Goal: Task Accomplishment & Management: Manage account settings

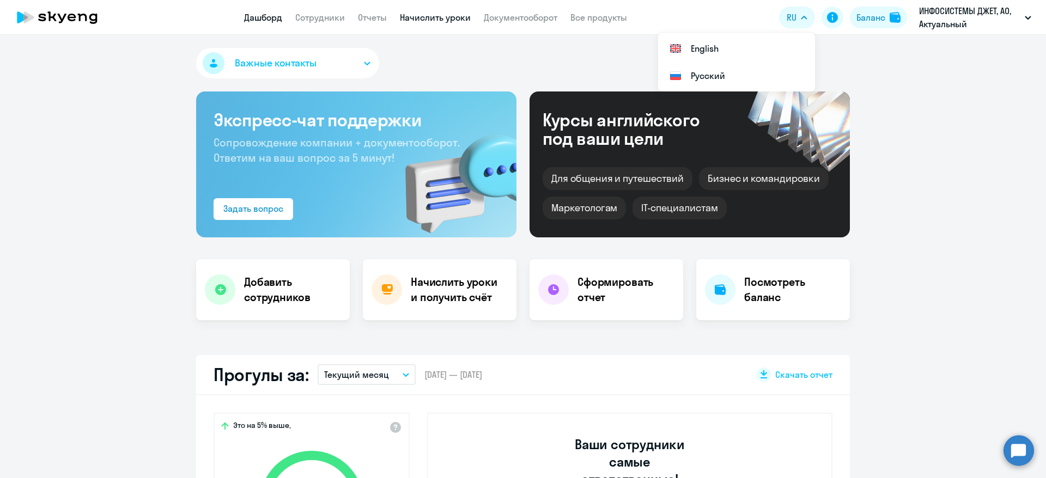
click at [449, 20] on link "Начислить уроки" at bounding box center [435, 17] width 71 height 11
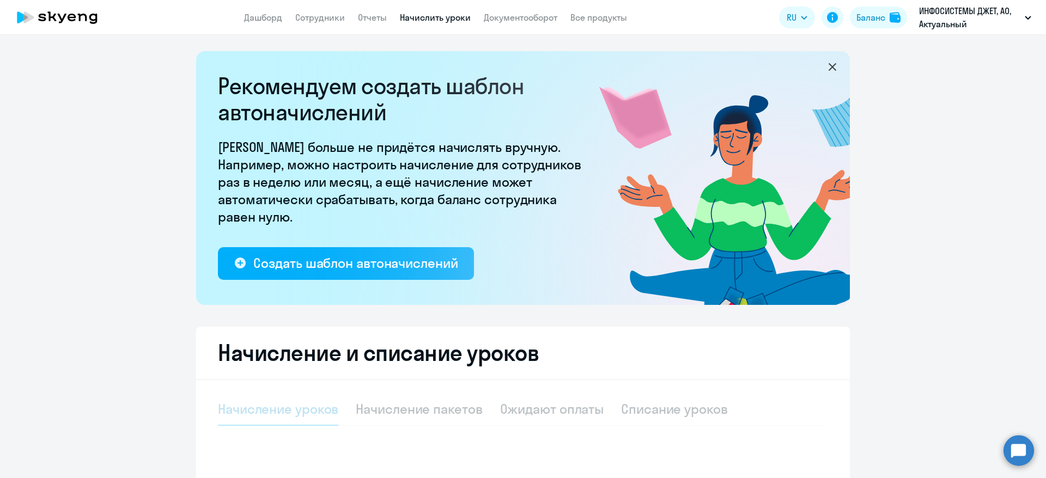
select select "10"
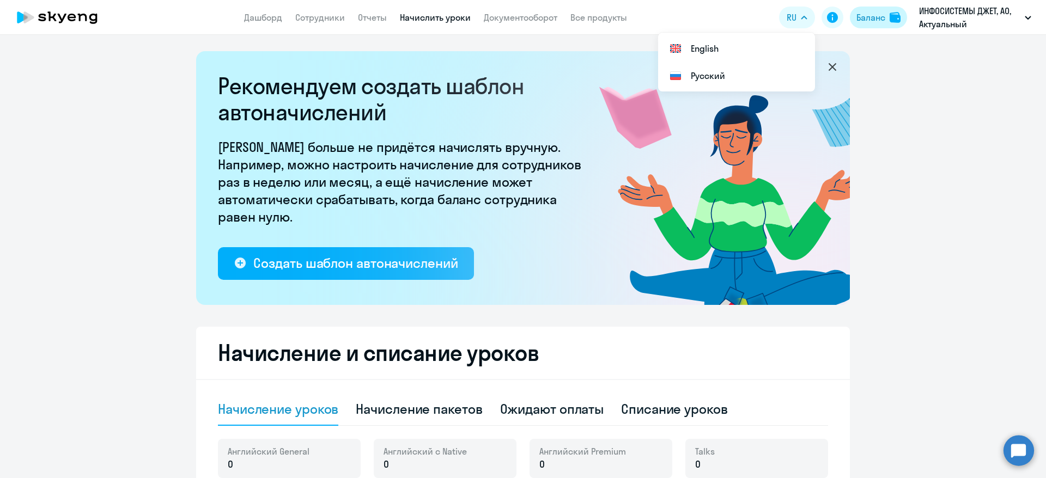
click at [875, 17] on div "Баланс" at bounding box center [870, 17] width 29 height 13
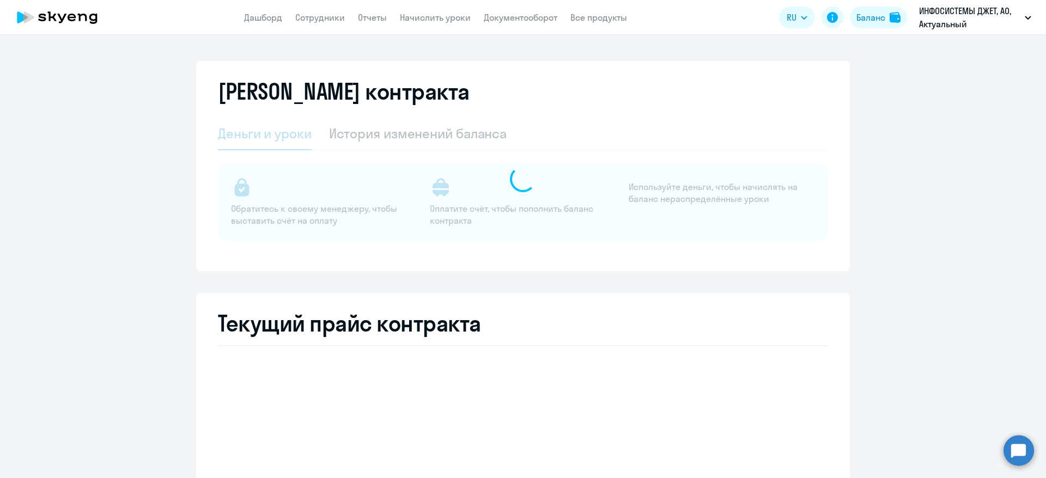
select select "english_adult_not_native_speaker"
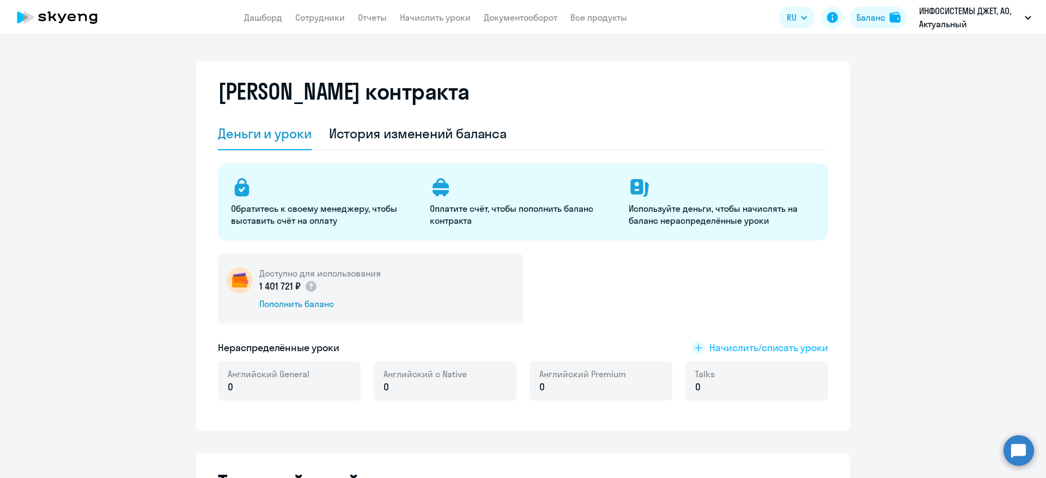
click at [692, 350] on rect at bounding box center [698, 348] width 13 height 13
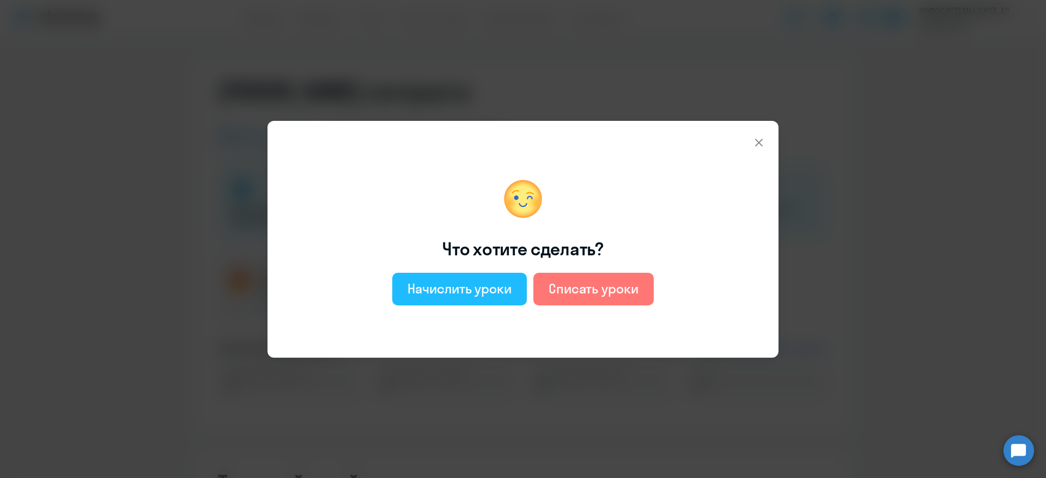
click at [466, 281] on div "Начислить уроки" at bounding box center [460, 288] width 104 height 17
select select "english_adult_not_native_speaker"
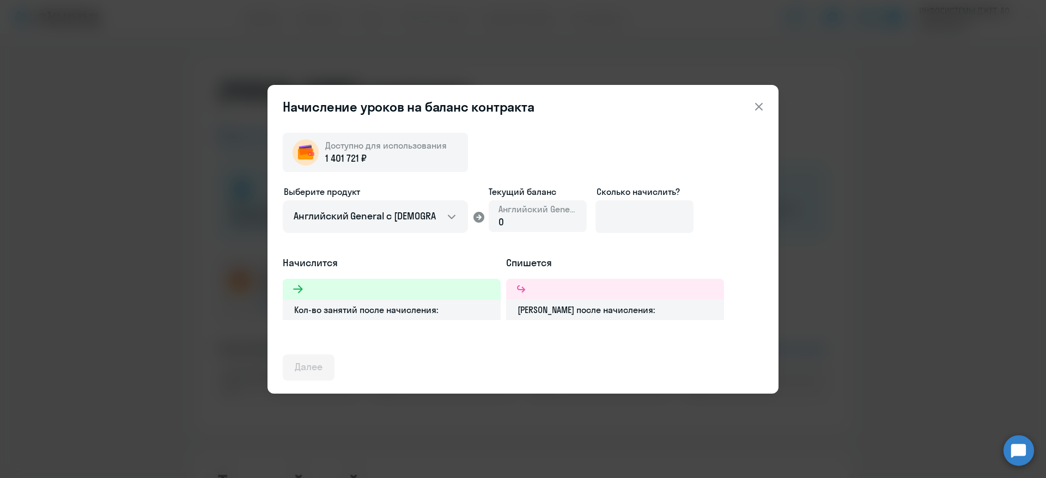
click at [539, 219] on div "0" at bounding box center [537, 222] width 78 height 14
click at [521, 218] on div "0" at bounding box center [537, 222] width 78 height 14
click at [663, 217] on input at bounding box center [644, 216] width 98 height 33
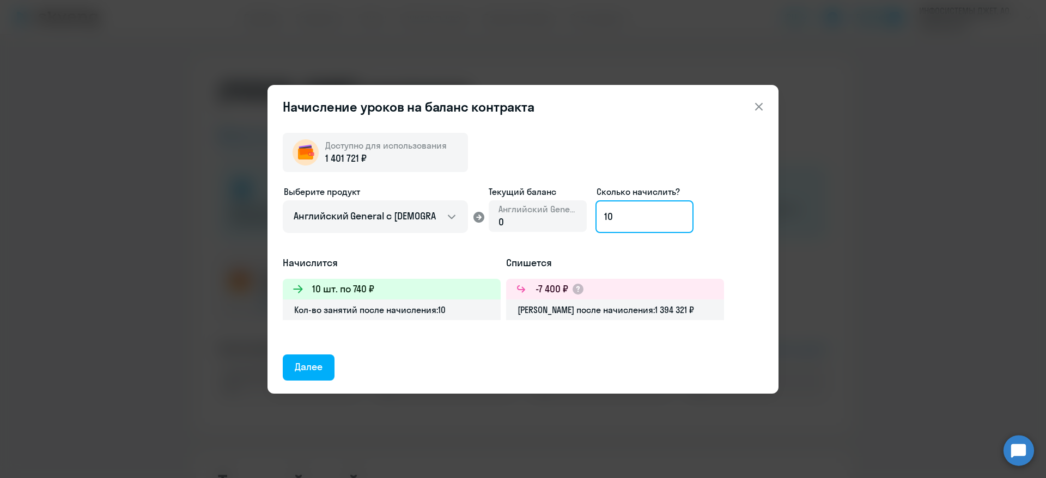
type input "10"
click at [313, 365] on div "Далее" at bounding box center [309, 367] width 28 height 14
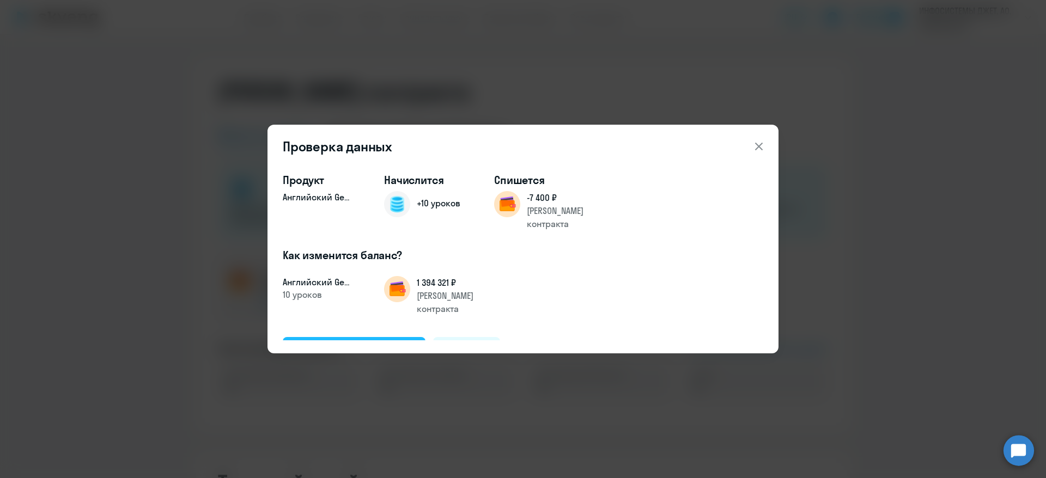
click at [344, 343] on div "Подтвердить и начислить" at bounding box center [354, 350] width 119 height 14
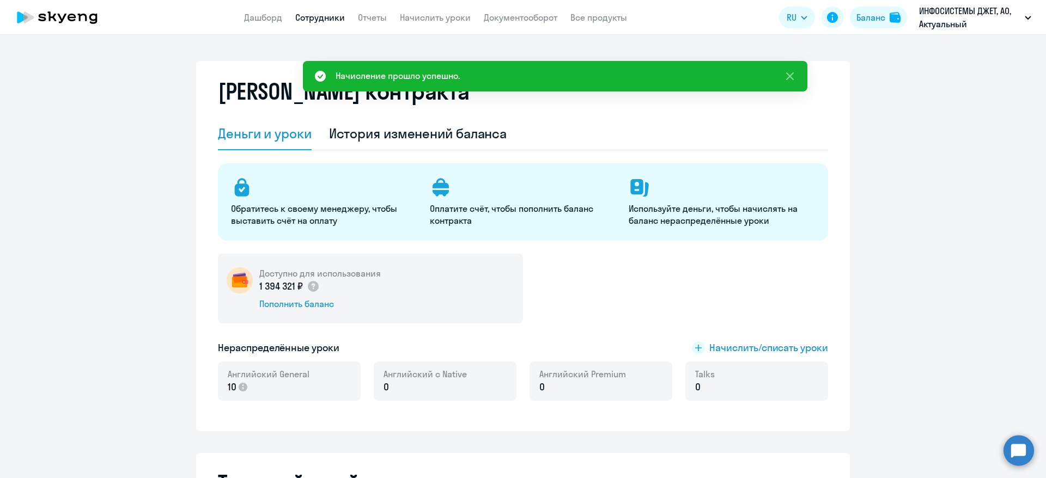
click at [317, 22] on link "Сотрудники" at bounding box center [320, 17] width 50 height 11
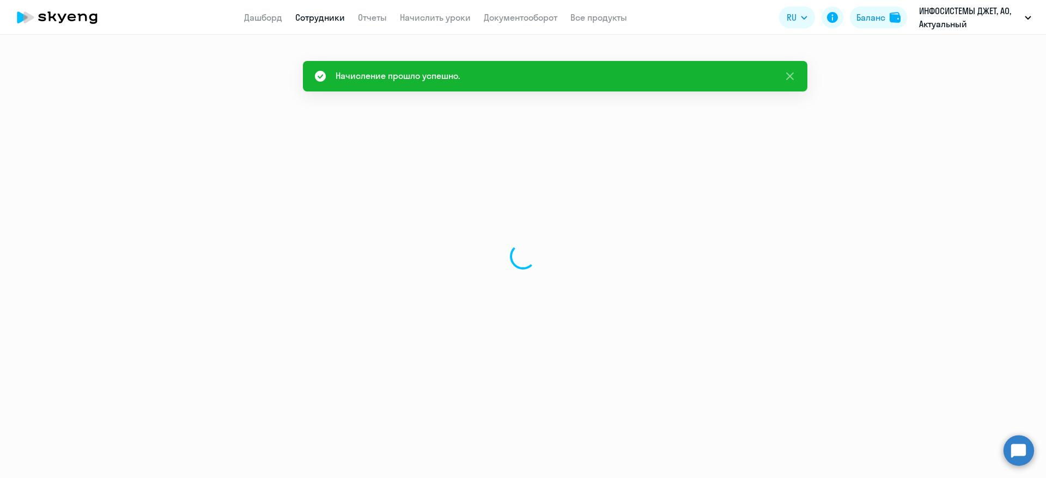
select select "30"
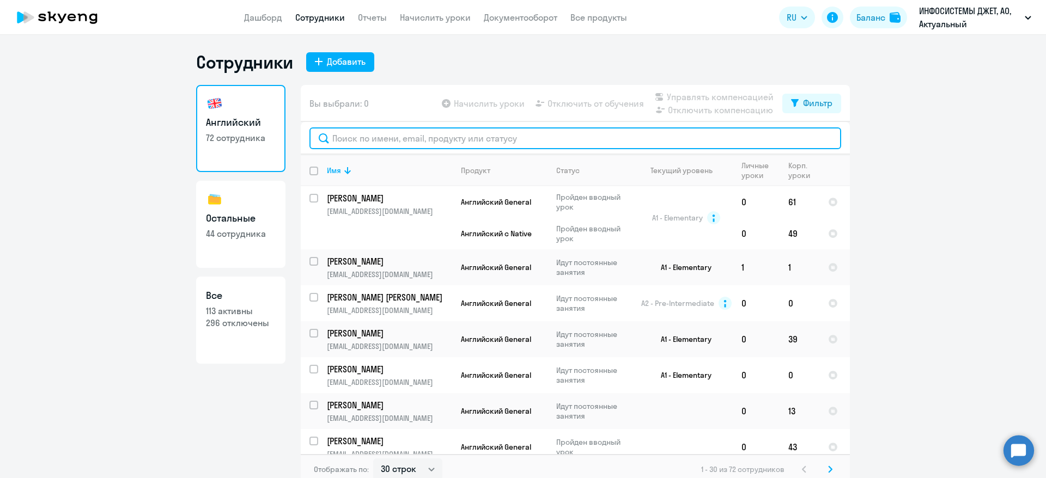
click at [374, 139] on input "text" at bounding box center [575, 138] width 532 height 22
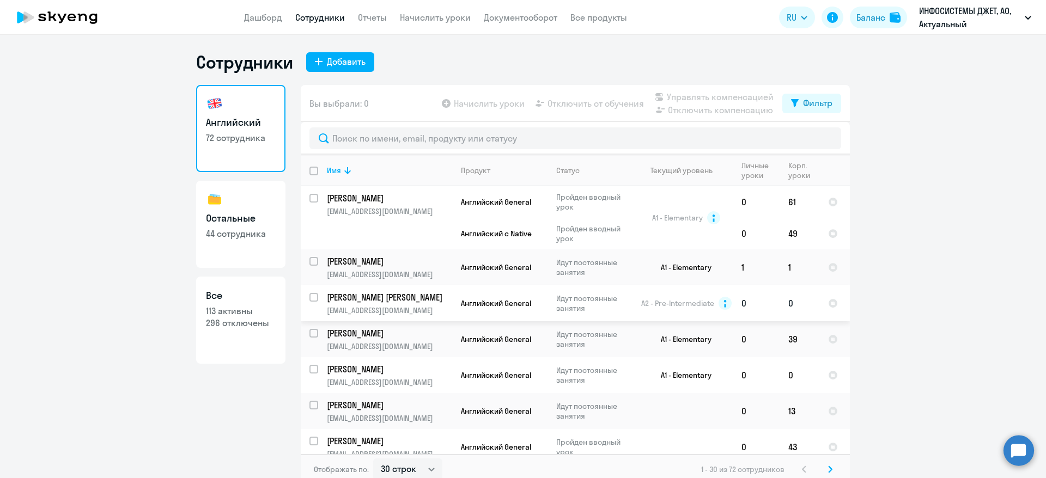
click at [309, 300] on input "select row 11943462" at bounding box center [320, 304] width 22 height 22
checkbox input "true"
click at [469, 104] on span "Начислить уроки" at bounding box center [489, 103] width 71 height 13
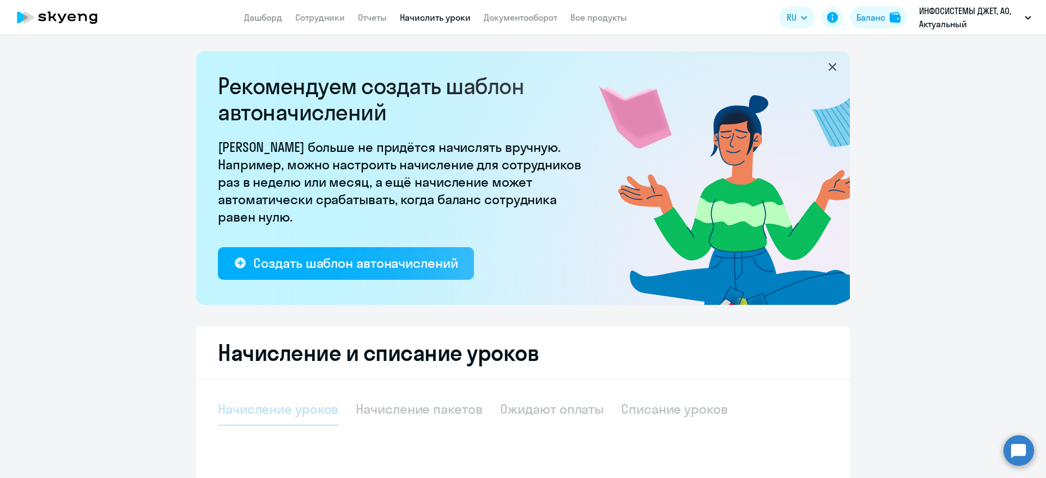
select select "10"
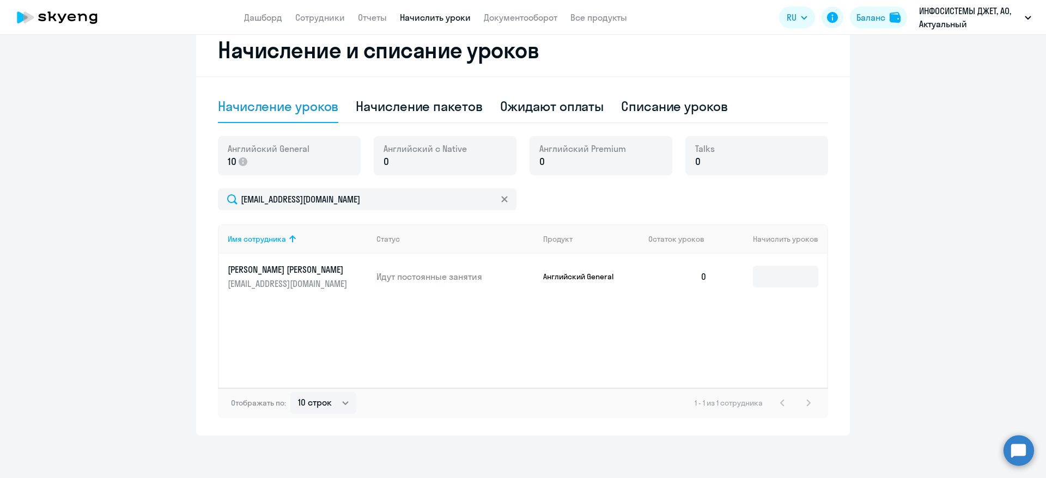
scroll to position [304, 0]
click at [765, 278] on input at bounding box center [785, 276] width 65 height 22
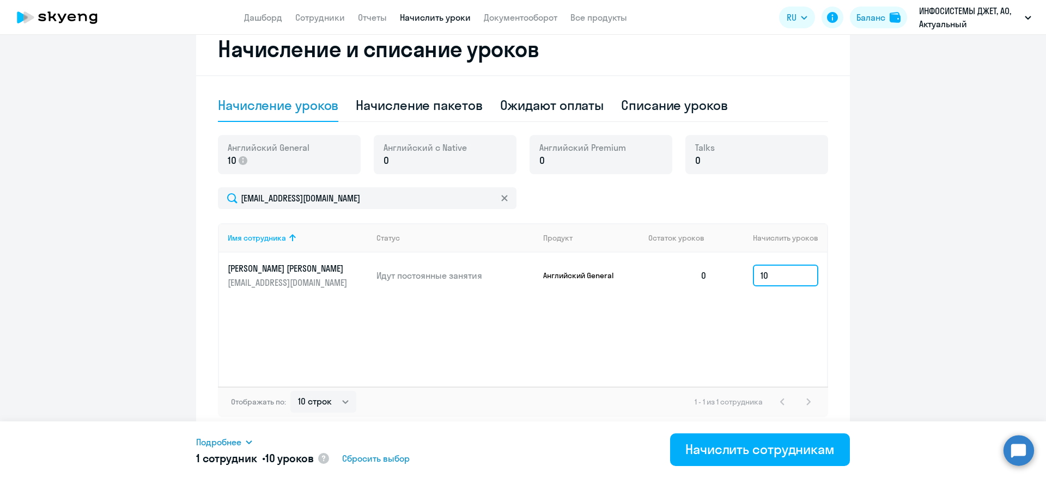
type input "10"
click at [884, 282] on ng-component "Рекомендуем создать шаблон автоначислений Уроки больше не придётся начислять вр…" at bounding box center [523, 91] width 1046 height 688
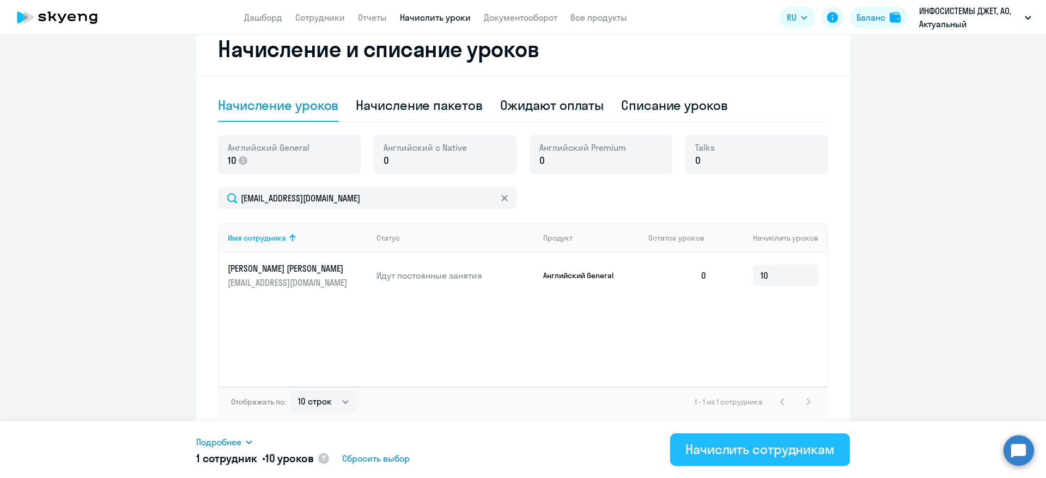
click at [731, 453] on div "Начислить сотрудникам" at bounding box center [759, 449] width 149 height 17
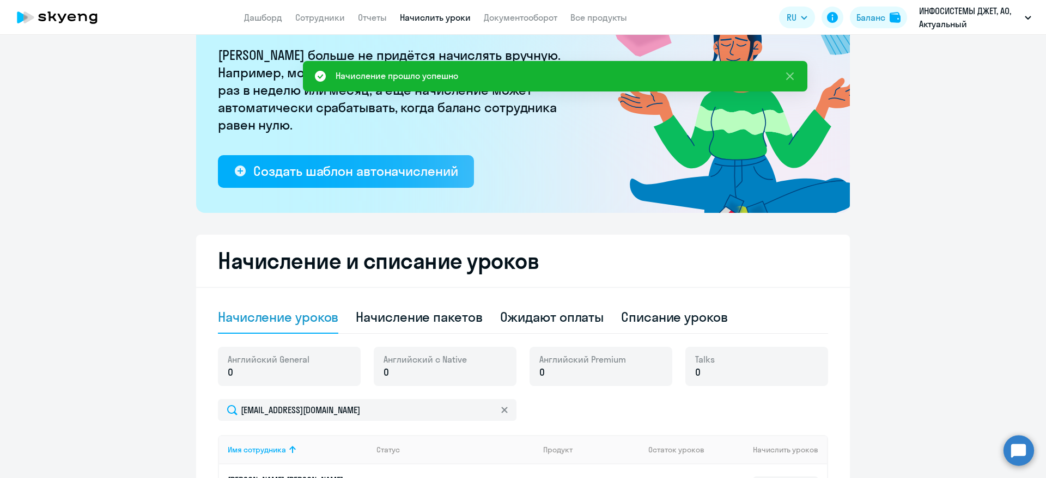
scroll to position [0, 0]
